Goal: Task Accomplishment & Management: Use online tool/utility

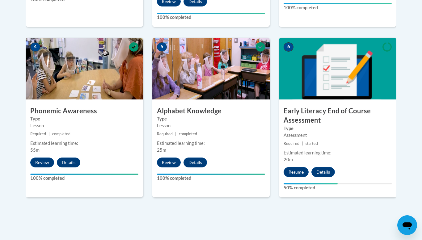
scroll to position [395, 0]
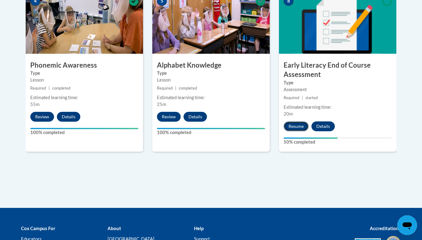
click at [290, 124] on button "Resume" at bounding box center [295, 126] width 25 height 10
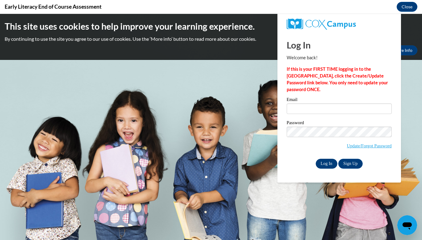
scroll to position [0, 0]
type input "amberhaskins@lowndes.k12.ga.us"
click at [321, 162] on input "Log In" at bounding box center [327, 164] width 22 height 10
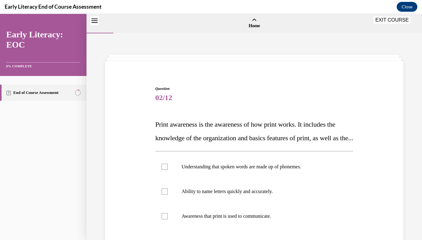
scroll to position [19, 0]
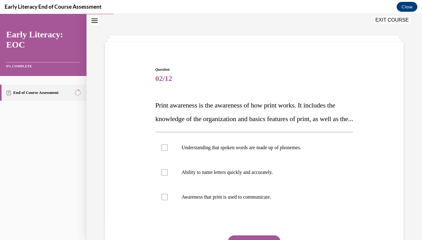
click at [397, 150] on div "Question 02/12 Print awareness is the awareness of how print works. It includes…" at bounding box center [253, 167] width 301 height 238
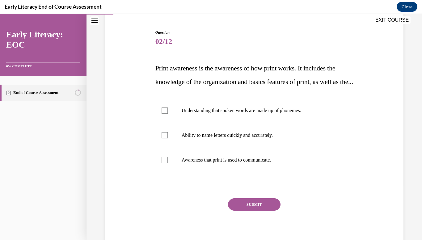
scroll to position [69, 0]
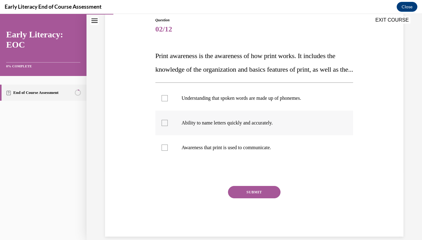
click at [164, 126] on div at bounding box center [165, 123] width 6 height 6
click at [164, 151] on div at bounding box center [165, 148] width 6 height 6
click at [254, 198] on button "SUBMIT" at bounding box center [254, 192] width 52 height 12
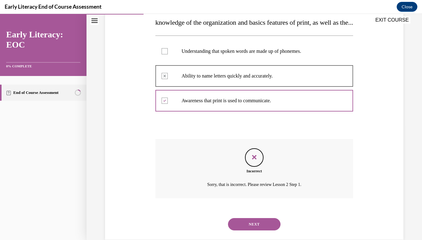
scroll to position [141, 0]
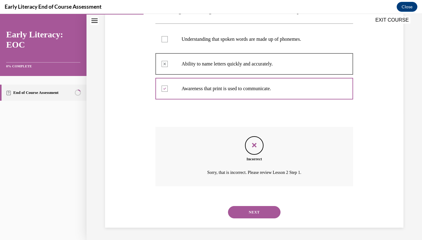
click at [246, 212] on button "NEXT" at bounding box center [254, 212] width 52 height 12
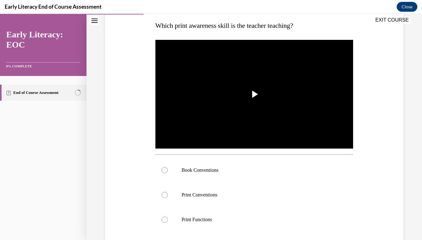
scroll to position [111, 0]
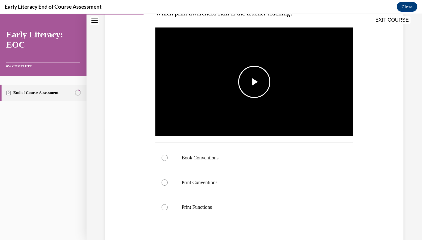
click at [254, 82] on span "Video player" at bounding box center [254, 82] width 0 height 0
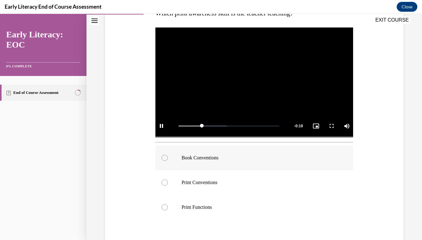
click at [163, 159] on div at bounding box center [165, 158] width 6 height 6
click at [136, 175] on div "Question 03/12 Which print awareness skill is the teacher teaching? Video Playe…" at bounding box center [253, 126] width 301 height 340
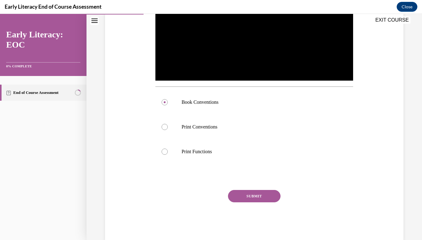
scroll to position [180, 0]
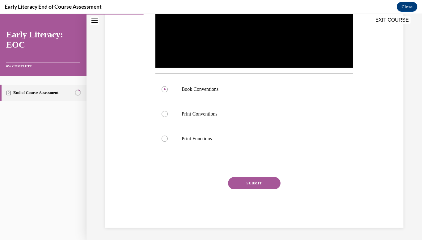
click at [256, 182] on button "SUBMIT" at bounding box center [254, 183] width 52 height 12
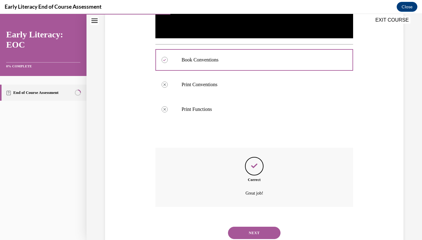
scroll to position [230, 0]
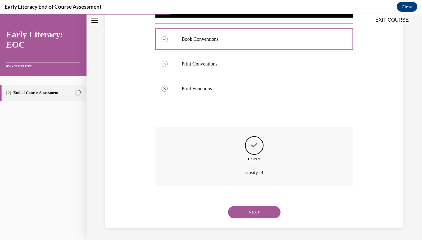
click at [253, 211] on button "NEXT" at bounding box center [254, 212] width 52 height 12
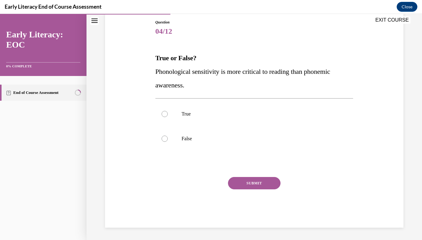
scroll to position [66, 0]
click at [163, 115] on div at bounding box center [165, 114] width 6 height 6
click at [245, 185] on button "SUBMIT" at bounding box center [254, 183] width 52 height 12
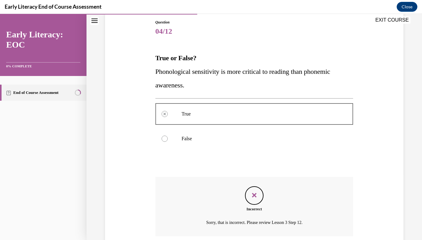
scroll to position [116, 0]
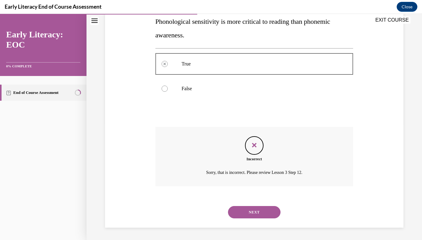
click at [257, 213] on button "NEXT" at bounding box center [254, 212] width 52 height 12
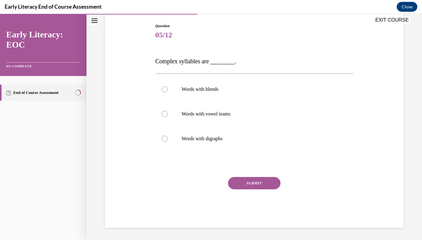
scroll to position [63, 0]
click at [165, 113] on div at bounding box center [165, 114] width 6 height 6
click at [253, 182] on button "SUBMIT" at bounding box center [254, 183] width 52 height 12
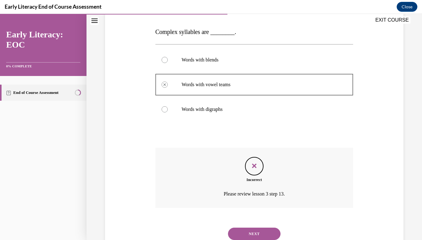
scroll to position [114, 0]
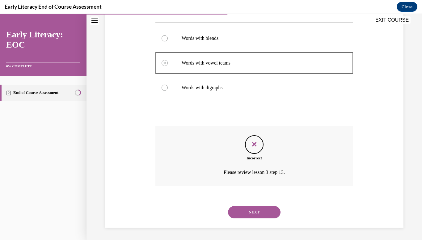
click at [244, 212] on button "NEXT" at bounding box center [254, 212] width 52 height 12
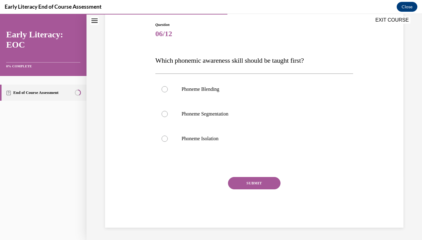
scroll to position [64, 0]
click at [166, 90] on div at bounding box center [165, 89] width 6 height 6
click at [245, 184] on button "SUBMIT" at bounding box center [254, 183] width 52 height 12
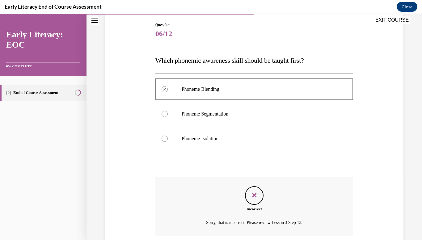
scroll to position [114, 0]
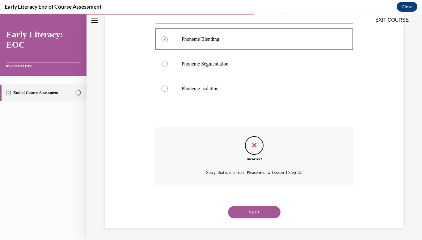
click at [251, 210] on button "NEXT" at bounding box center [254, 212] width 52 height 12
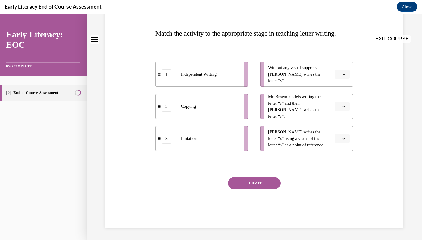
scroll to position [0, 0]
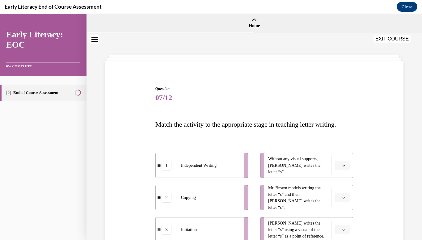
click at [380, 40] on button "EXIT COURSE" at bounding box center [391, 38] width 37 height 7
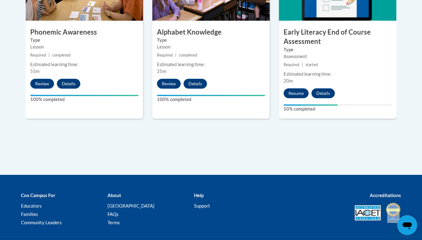
scroll to position [465, 0]
